Goal: Find specific page/section: Find specific page/section

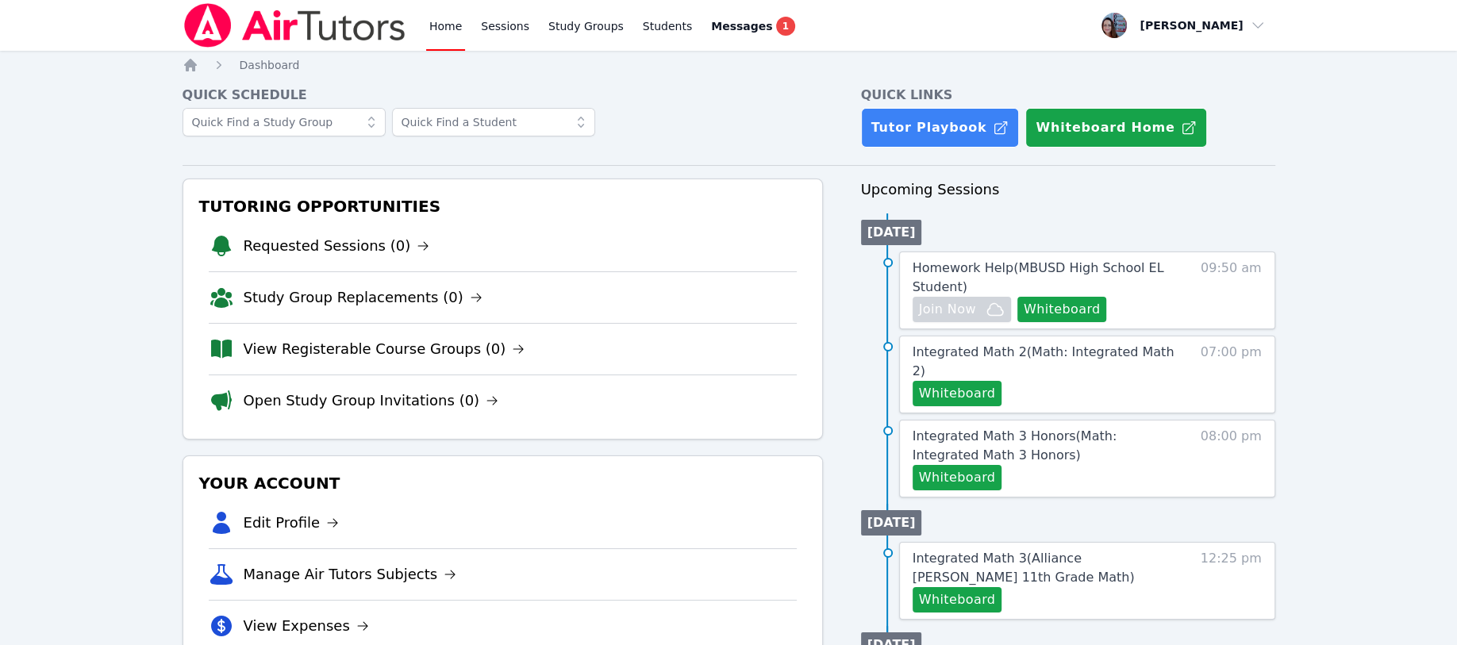
click at [639, 26] on link "Students" at bounding box center [667, 25] width 56 height 51
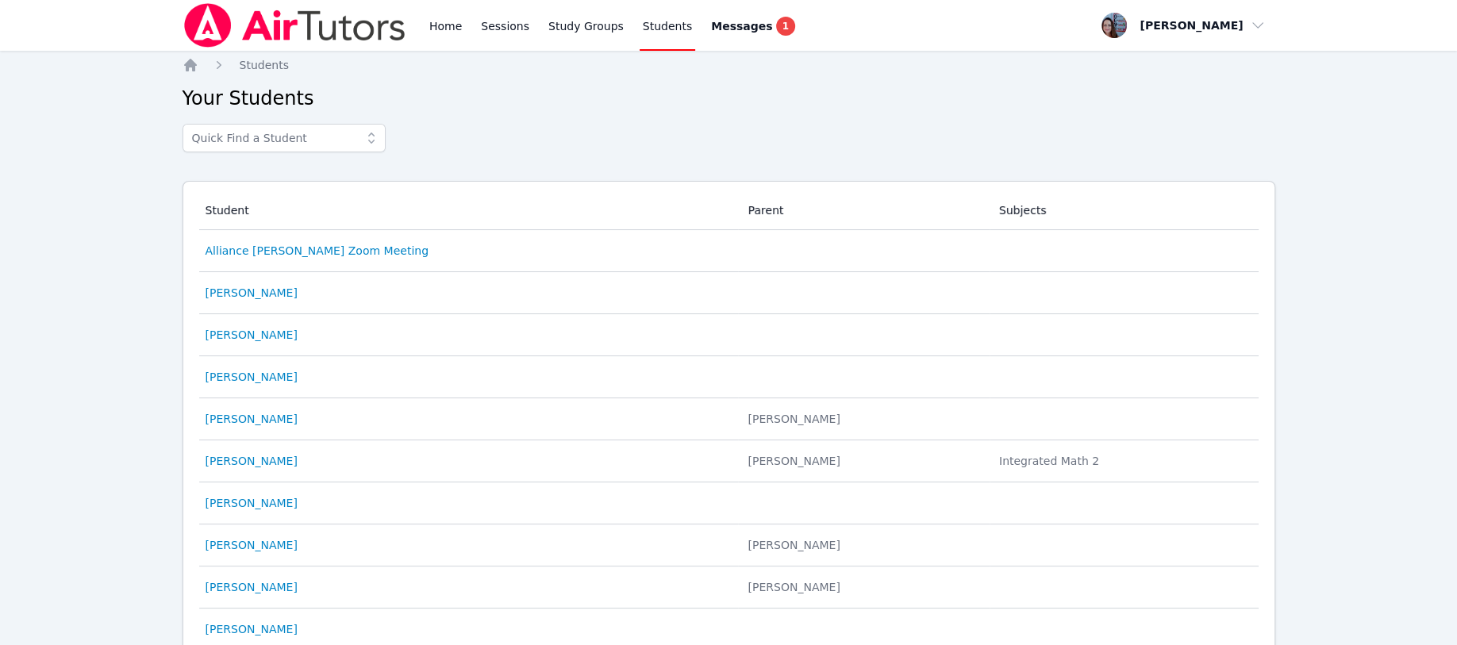
click at [251, 460] on link "vanessa palacios" at bounding box center [251, 461] width 92 height 16
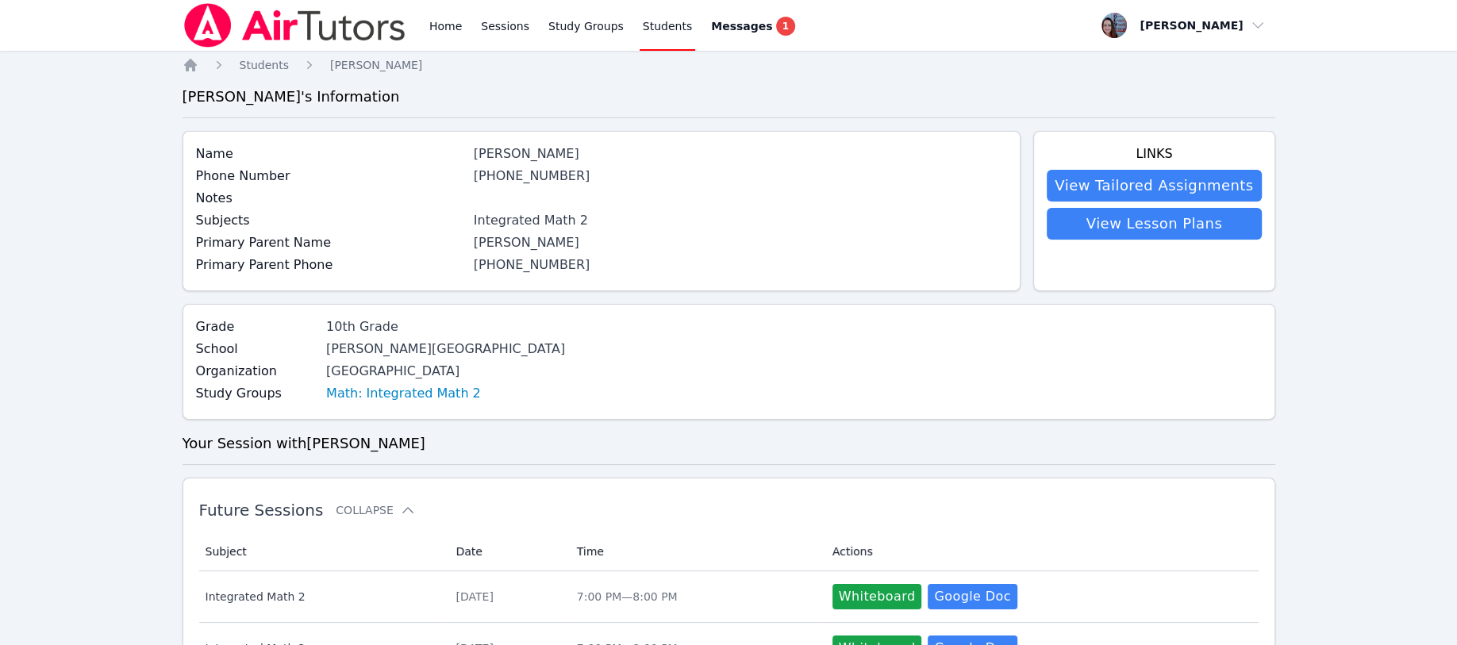
click at [443, 26] on link "Home" at bounding box center [445, 25] width 39 height 51
